Goal: Task Accomplishment & Management: Complete application form

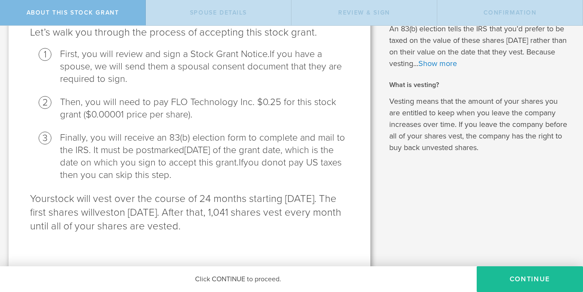
scroll to position [117, 0]
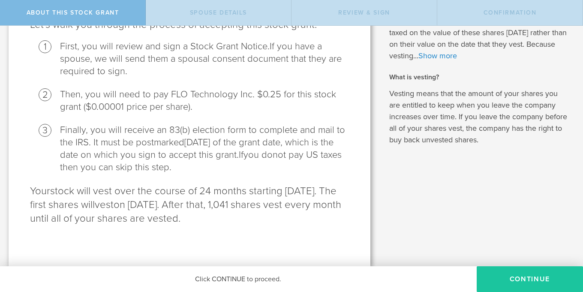
click at [513, 281] on button "CONTINUE" at bounding box center [530, 279] width 106 height 26
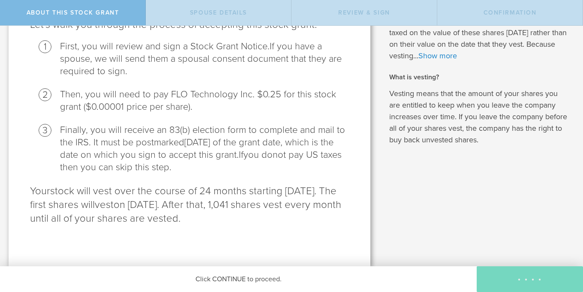
scroll to position [0, 0]
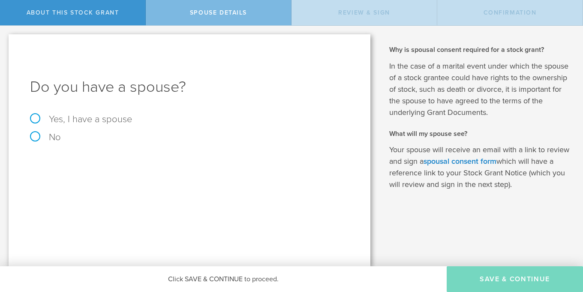
click at [31, 138] on label "No" at bounding box center [189, 136] width 319 height 9
click at [6, 39] on input "No" at bounding box center [3, 33] width 6 height 14
radio input "true"
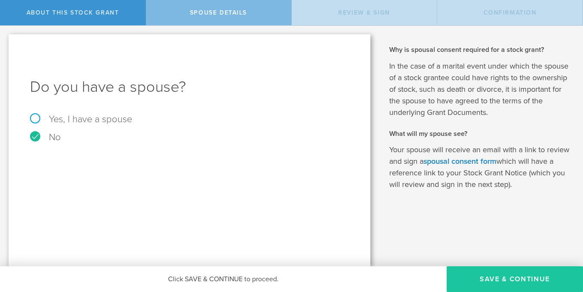
click at [493, 277] on button "Save & Continue" at bounding box center [515, 279] width 136 height 26
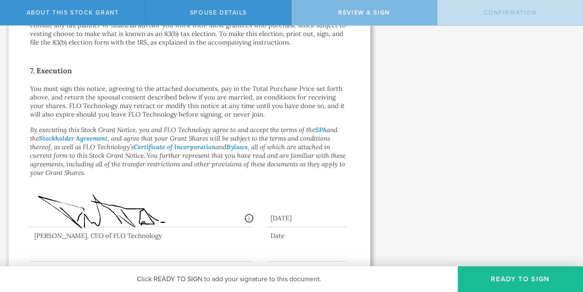
scroll to position [686, 0]
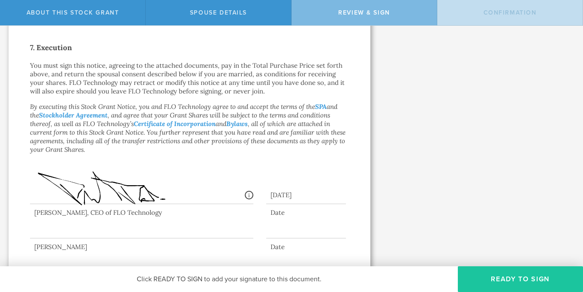
click at [500, 282] on button "Ready to Sign" at bounding box center [520, 279] width 125 height 26
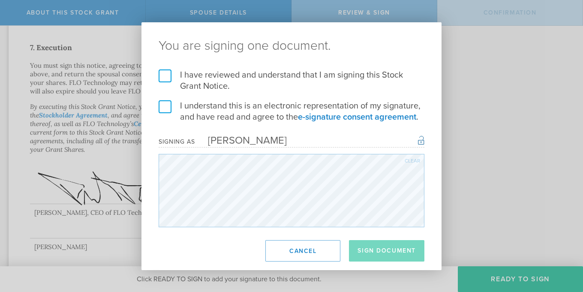
click at [163, 109] on label "I understand this is an electronic representation of my signature, and have rea…" at bounding box center [292, 111] width 266 height 22
click at [0, 0] on input "I understand this is an electronic representation of my signature, and have rea…" at bounding box center [0, 0] width 0 height 0
click at [164, 75] on label "I have reviewed and understand that I am signing this Stock Grant Notice." at bounding box center [292, 80] width 266 height 22
click at [0, 0] on input "I have reviewed and understand that I am signing this Stock Grant Notice." at bounding box center [0, 0] width 0 height 0
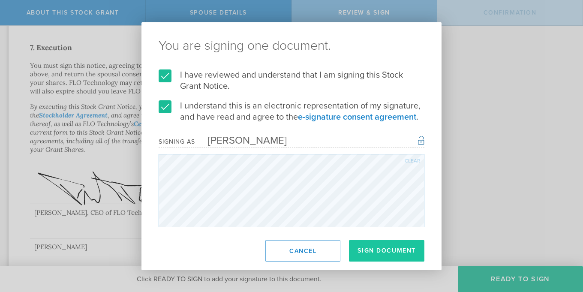
click at [372, 249] on button "Sign Document" at bounding box center [386, 250] width 75 height 21
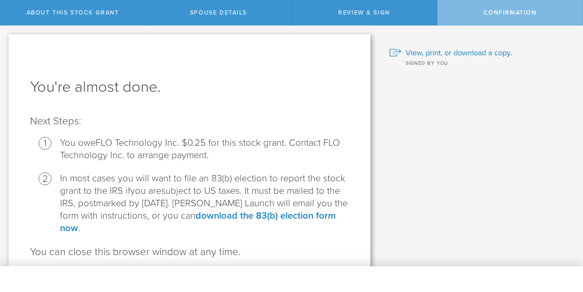
scroll to position [33, 0]
